Goal: Task Accomplishment & Management: Manage account settings

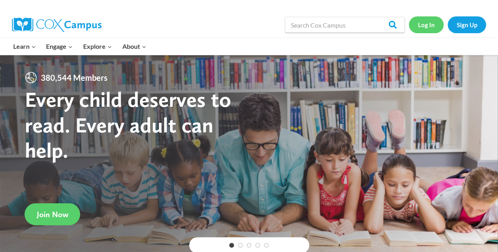
click at [428, 22] on link "Log In" at bounding box center [426, 24] width 35 height 16
click at [417, 22] on link "Log In" at bounding box center [426, 24] width 35 height 16
